Goal: Task Accomplishment & Management: Use online tool/utility

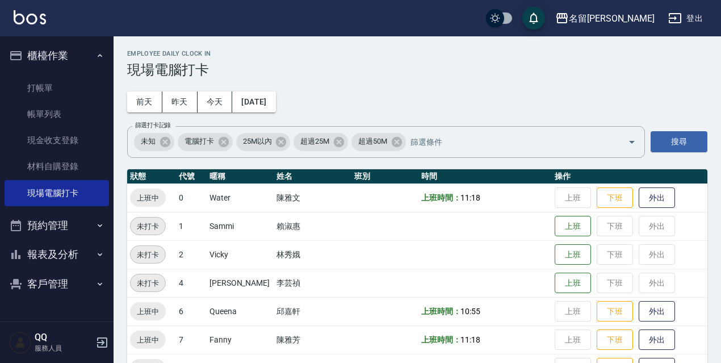
scroll to position [232, 0]
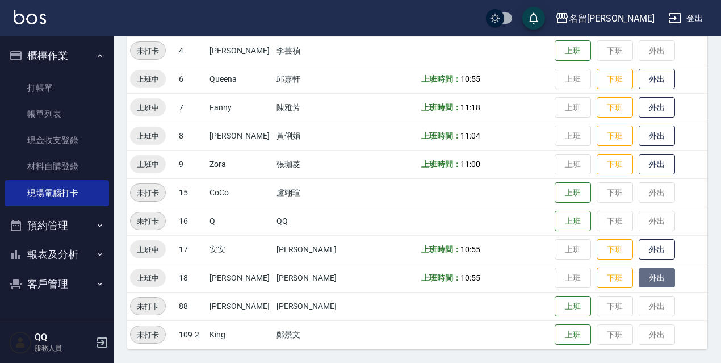
click at [648, 285] on button "外出" at bounding box center [657, 278] width 36 height 20
click at [691, 12] on button "登出" at bounding box center [686, 18] width 44 height 21
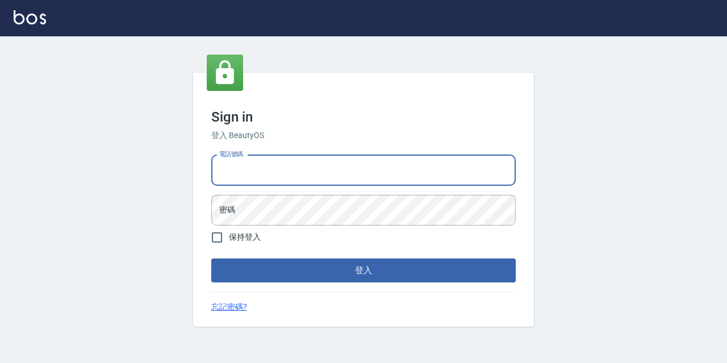
click at [280, 160] on input "電話號碼" at bounding box center [363, 170] width 304 height 31
type input "0967388409"
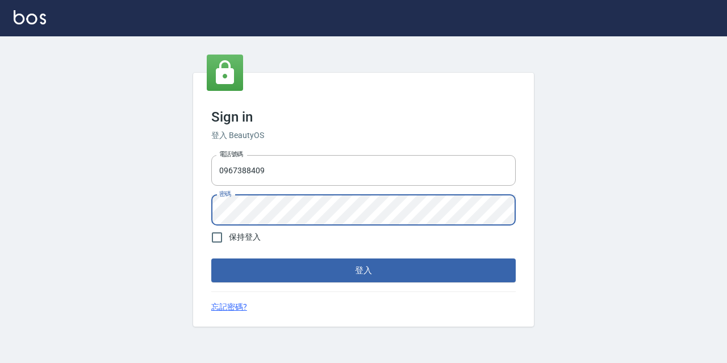
click at [211, 258] on button "登入" at bounding box center [363, 270] width 304 height 24
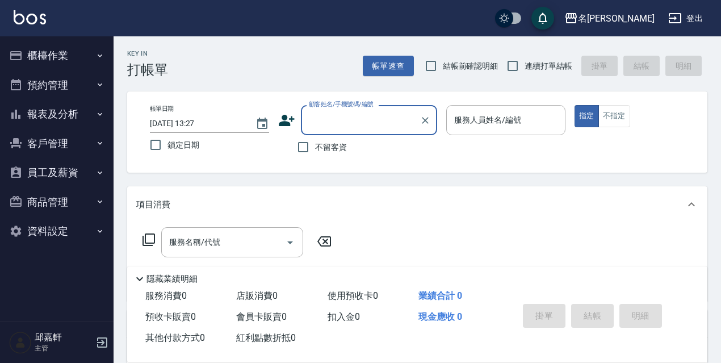
click at [90, 143] on button "客戶管理" at bounding box center [57, 144] width 104 height 30
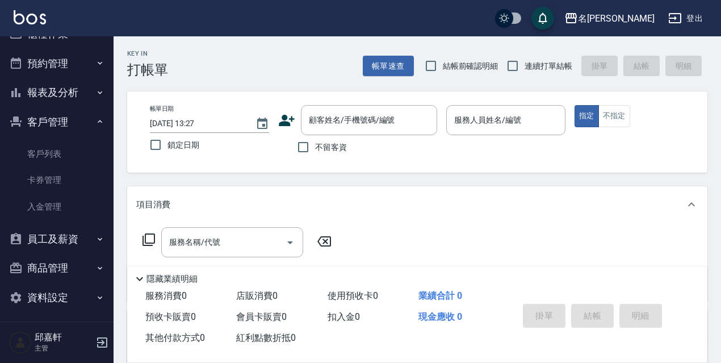
scroll to position [26, 0]
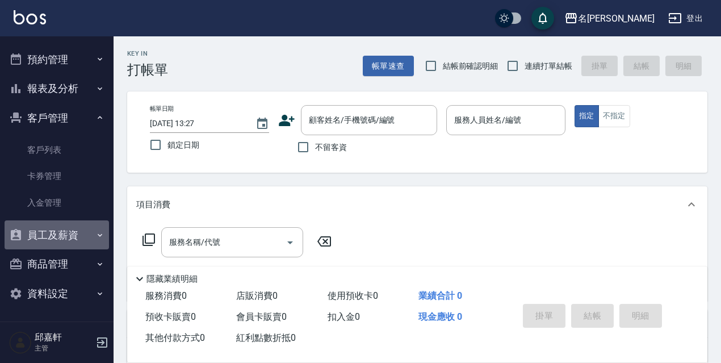
click at [70, 240] on button "員工及薪資" at bounding box center [57, 235] width 104 height 30
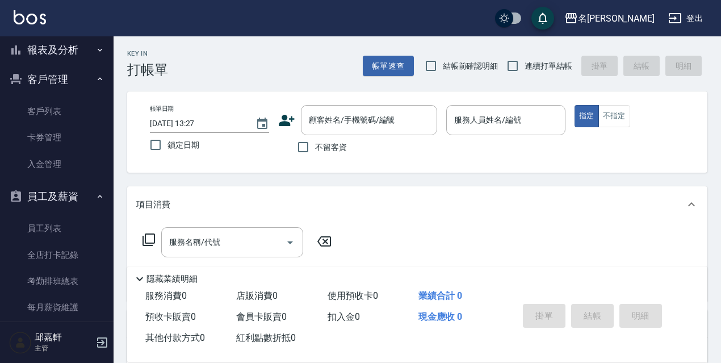
scroll to position [16, 0]
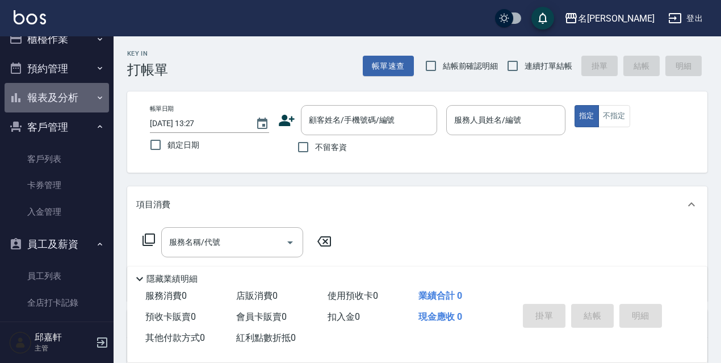
click at [69, 101] on button "報表及分析" at bounding box center [57, 98] width 104 height 30
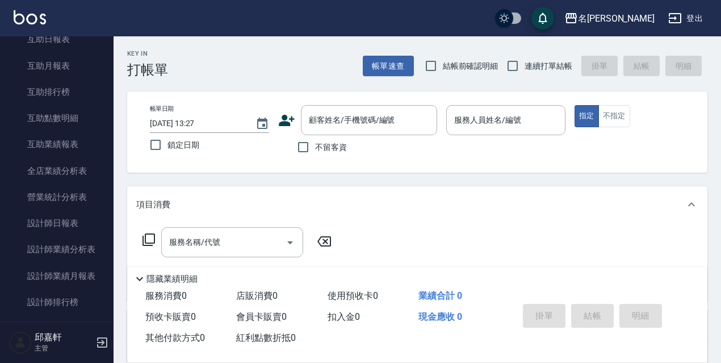
scroll to position [210, 0]
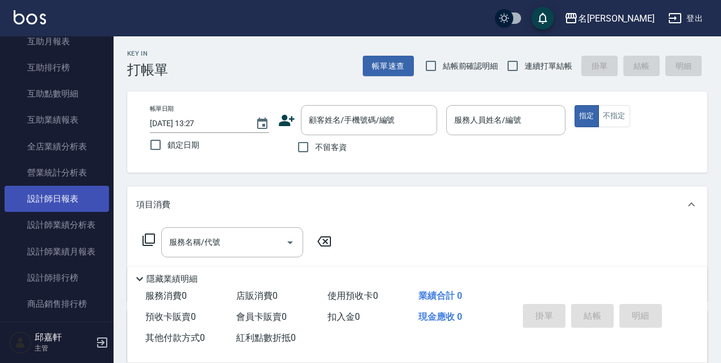
click at [43, 191] on link "設計師日報表" at bounding box center [57, 199] width 104 height 26
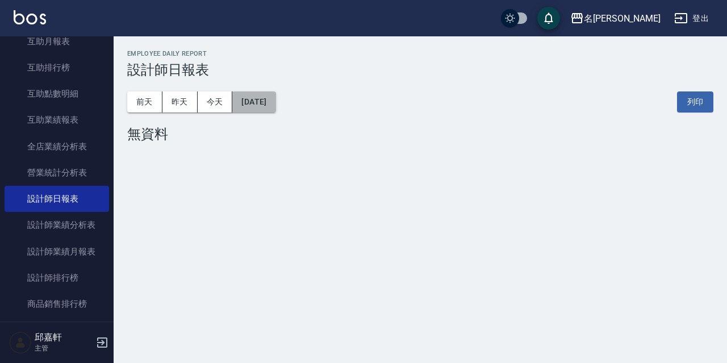
click at [270, 101] on button "[DATE]" at bounding box center [253, 101] width 43 height 21
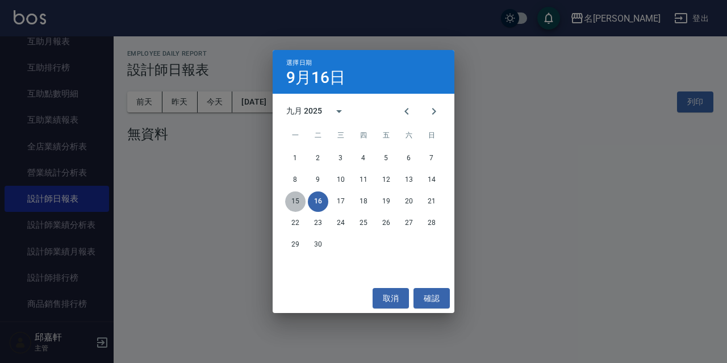
drag, startPoint x: 299, startPoint y: 200, endPoint x: 293, endPoint y: 195, distance: 7.3
click at [299, 199] on button "15" at bounding box center [295, 201] width 20 height 20
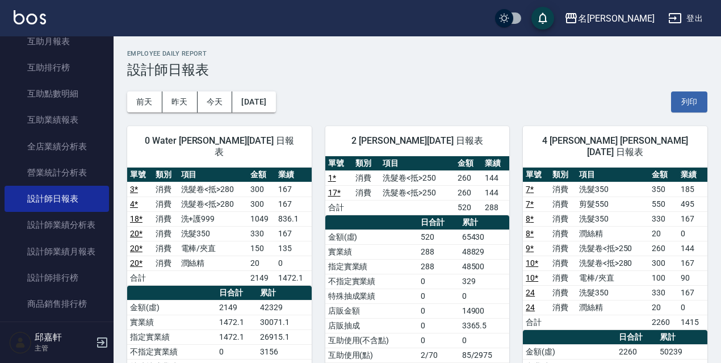
drag, startPoint x: 720, startPoint y: 68, endPoint x: 726, endPoint y: 86, distance: 19.2
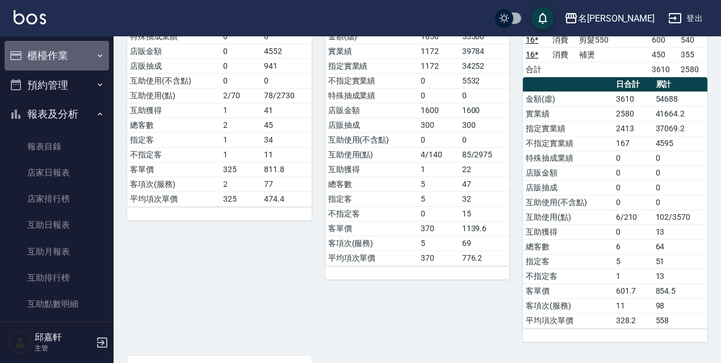
click at [81, 48] on button "櫃檯作業" at bounding box center [57, 56] width 104 height 30
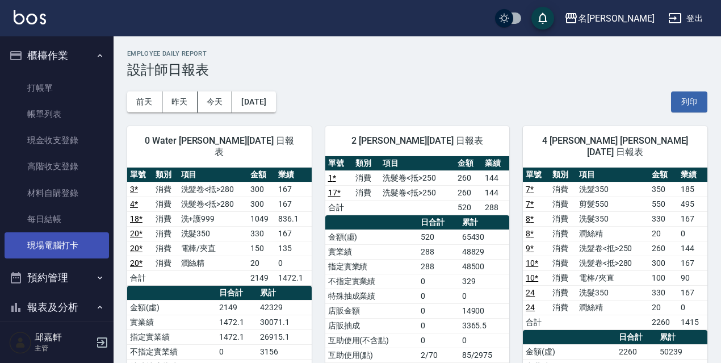
click at [63, 251] on link "現場電腦打卡" at bounding box center [57, 245] width 104 height 26
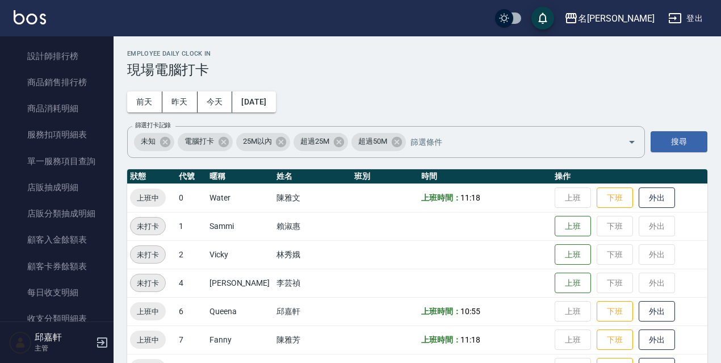
scroll to position [232, 0]
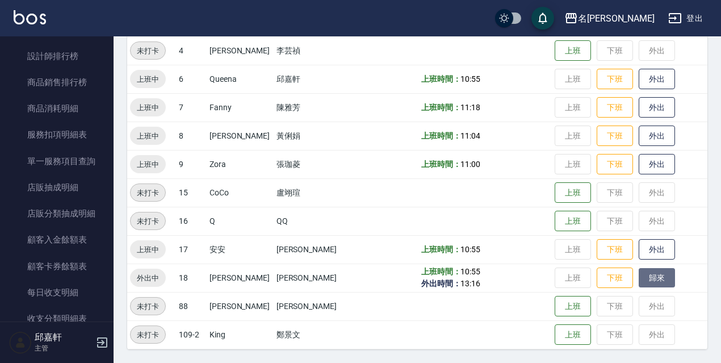
click at [656, 277] on button "歸來" at bounding box center [657, 278] width 36 height 20
